Goal: Check status: Check status

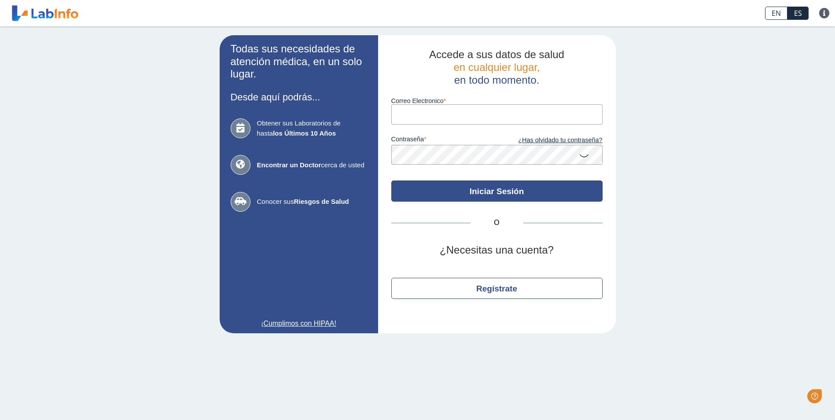
type input "[EMAIL_ADDRESS][DOMAIN_NAME]"
click at [494, 197] on button "Iniciar Sesión" at bounding box center [496, 190] width 211 height 21
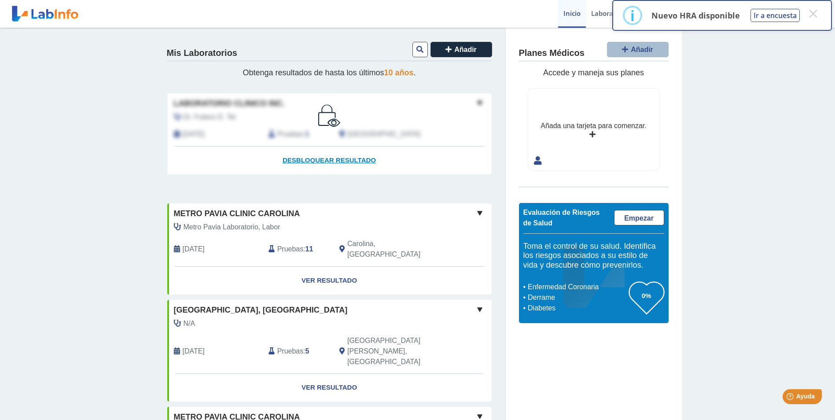
click at [346, 161] on span "Desbloquear resultado" at bounding box center [329, 159] width 93 height 7
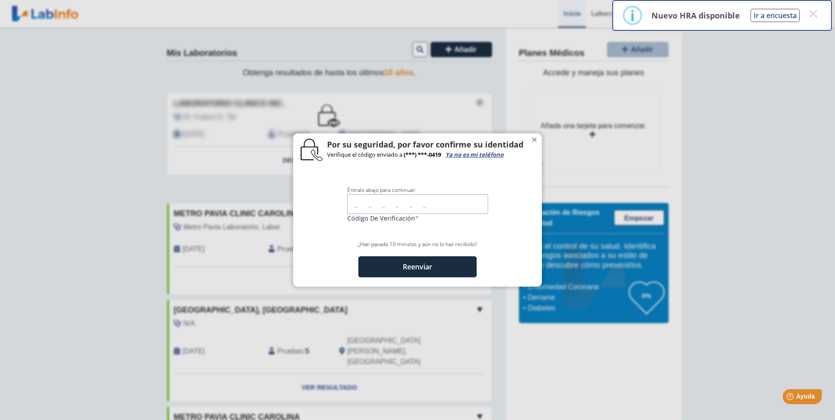
click at [361, 202] on input "text" at bounding box center [417, 204] width 141 height 20
type input "314594"
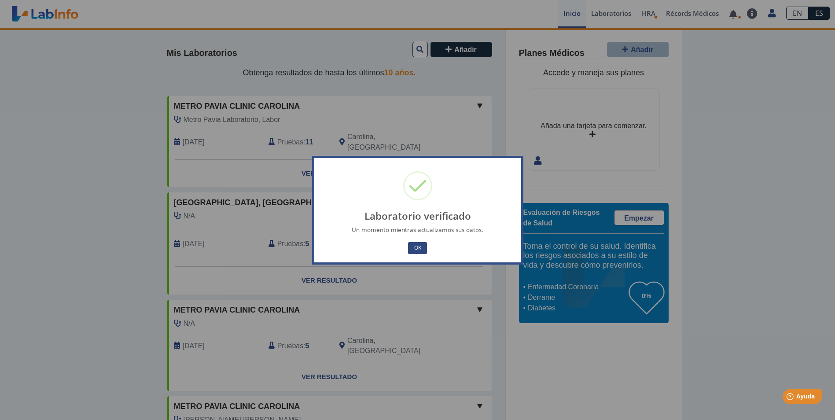
click at [420, 245] on button "OK" at bounding box center [417, 248] width 18 height 12
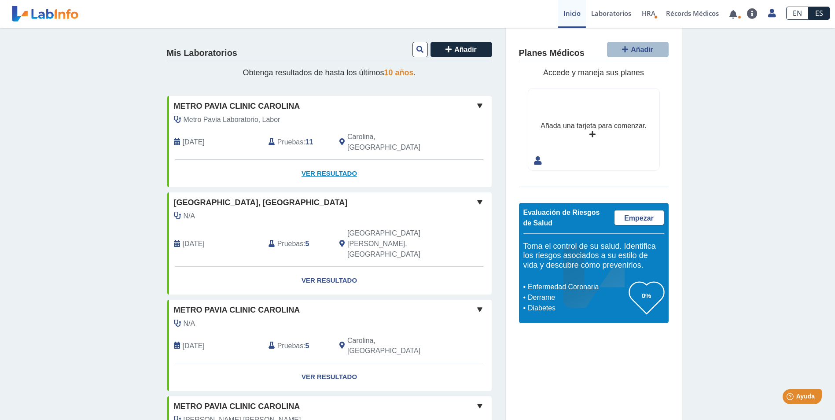
click at [345, 163] on link "Ver Resultado" at bounding box center [329, 174] width 324 height 28
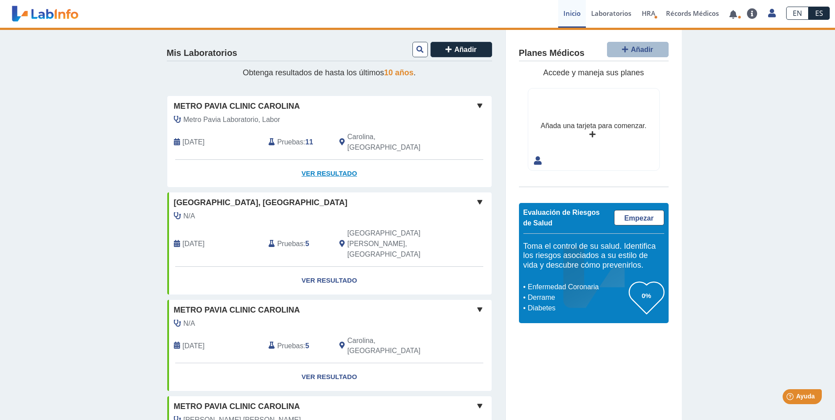
click at [329, 162] on link "Ver Resultado" at bounding box center [329, 174] width 324 height 28
click at [335, 162] on link "Ver Resultado" at bounding box center [329, 174] width 324 height 28
click at [332, 163] on link "Ver Resultado" at bounding box center [329, 174] width 324 height 28
click at [310, 162] on link "Ver Resultado" at bounding box center [329, 174] width 324 height 28
click at [475, 104] on span at bounding box center [480, 105] width 11 height 11
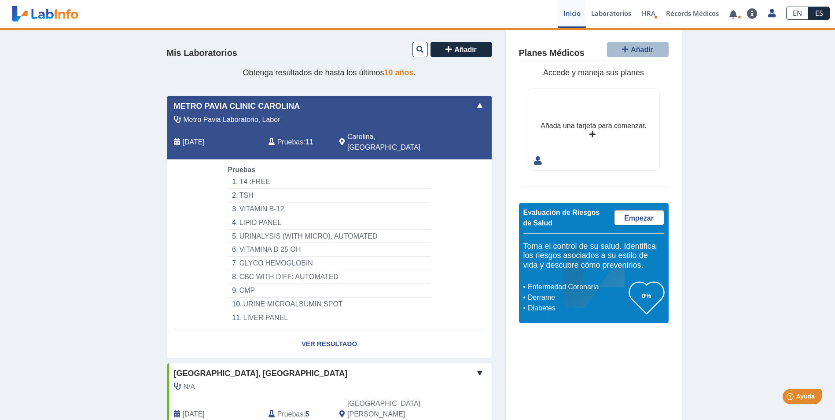
click at [251, 175] on li "T4 :FREE" at bounding box center [329, 182] width 203 height 14
click at [311, 332] on link "Ver Resultado" at bounding box center [329, 344] width 324 height 28
click at [252, 175] on li "T4 :FREE" at bounding box center [329, 182] width 203 height 14
select select "********"
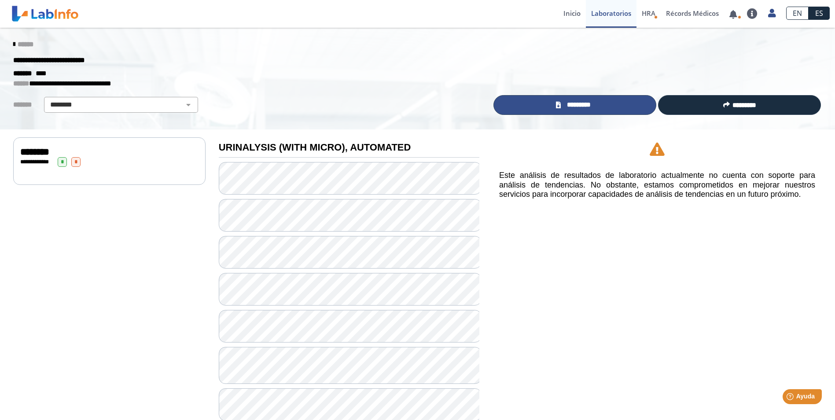
click at [601, 107] on link "*********" at bounding box center [574, 105] width 163 height 20
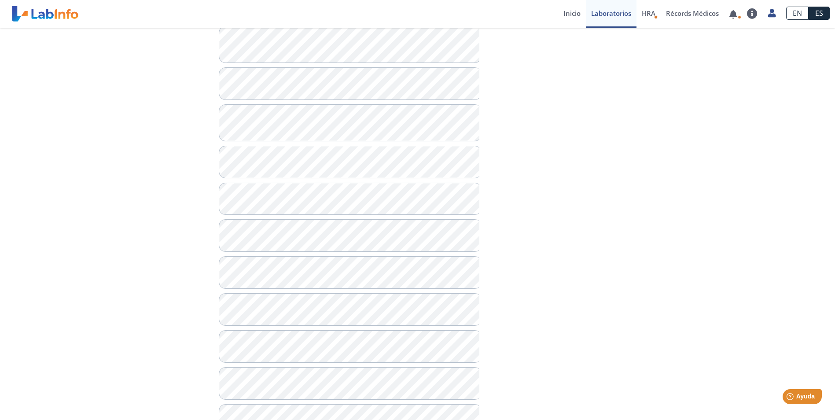
scroll to position [88, 0]
